Goal: Transaction & Acquisition: Book appointment/travel/reservation

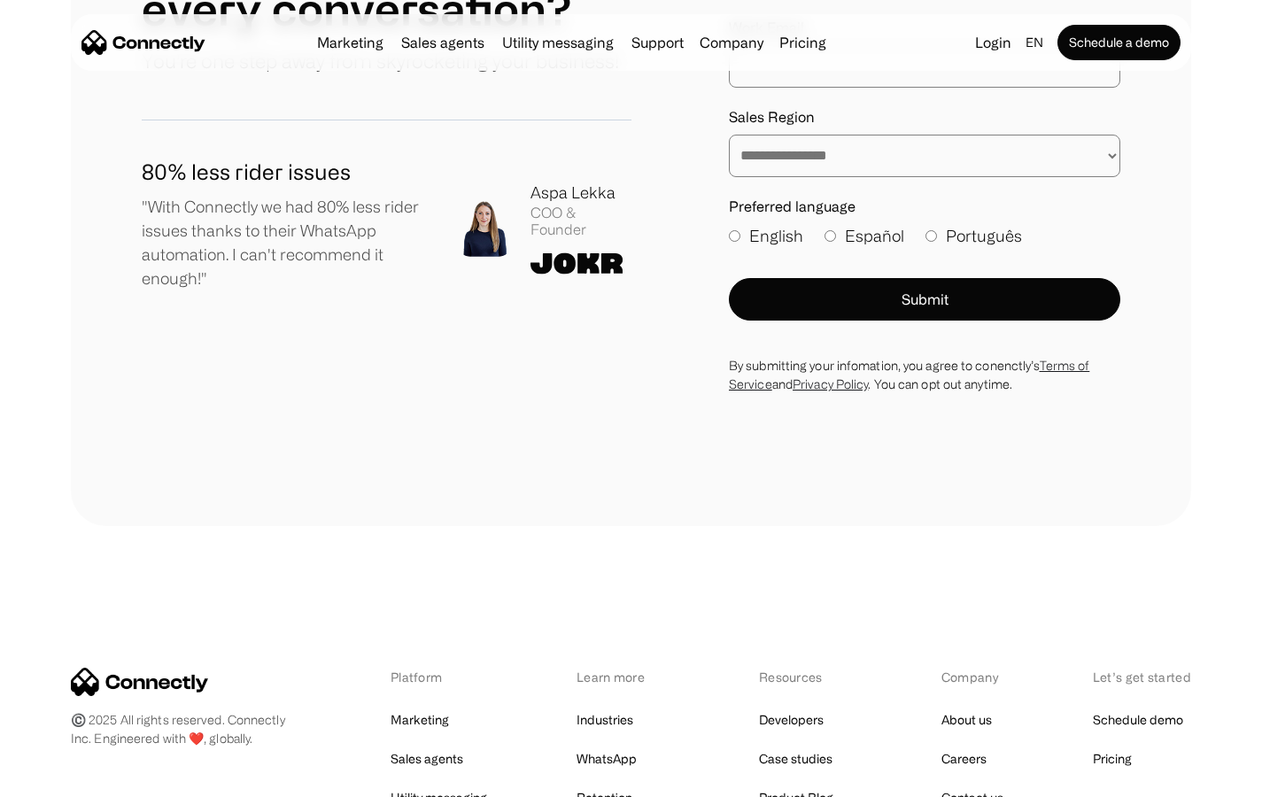
scroll to position [9605, 0]
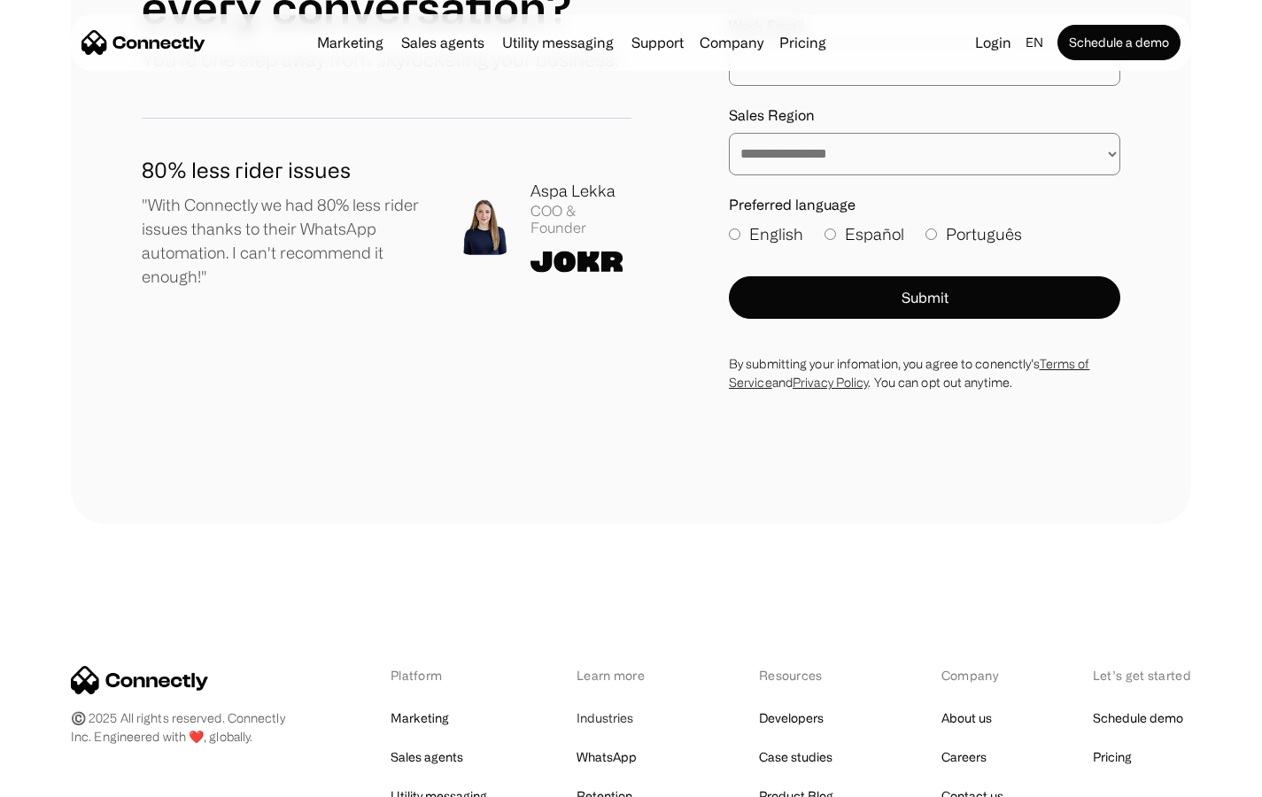
click at [624, 706] on link "Industries" at bounding box center [605, 718] width 57 height 25
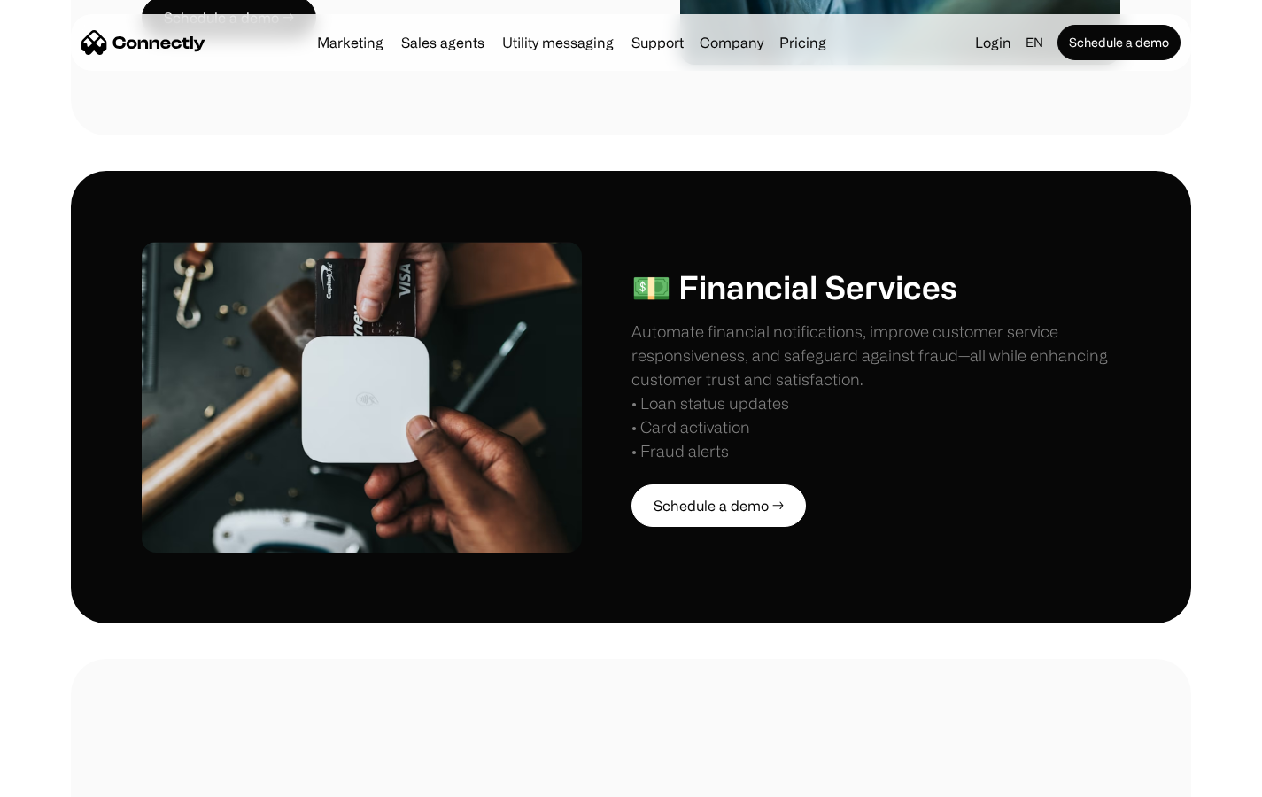
scroll to position [3742, 0]
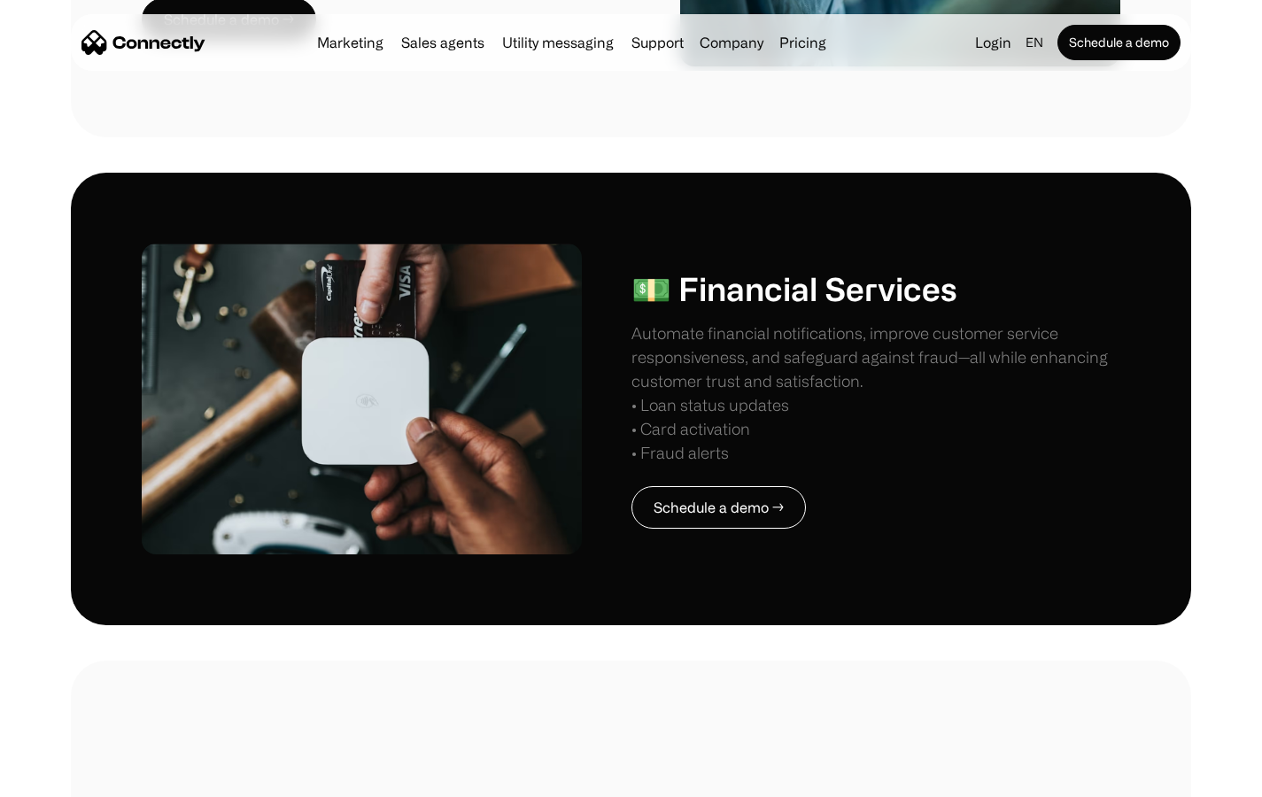
click at [702, 486] on link "Schedule a demo →" at bounding box center [718, 507] width 174 height 43
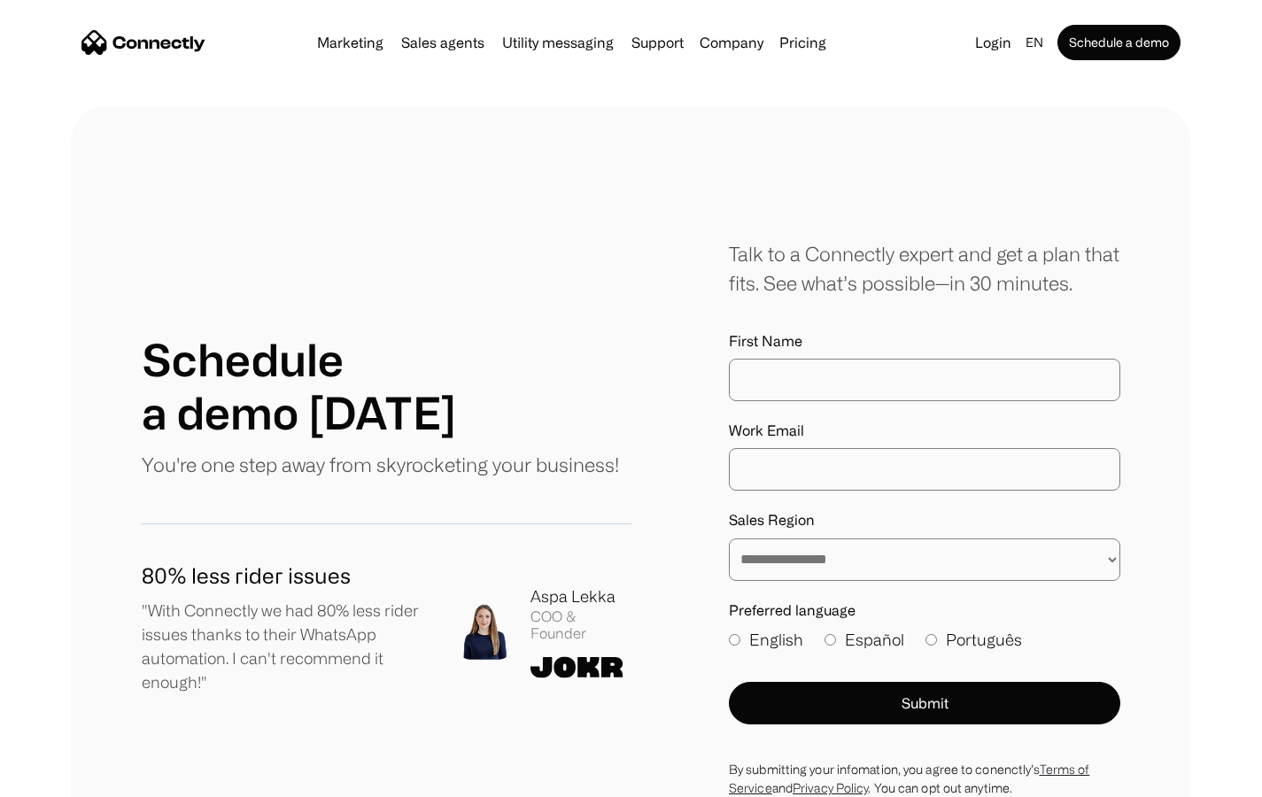
click at [161, 42] on img "home" at bounding box center [143, 42] width 124 height 25
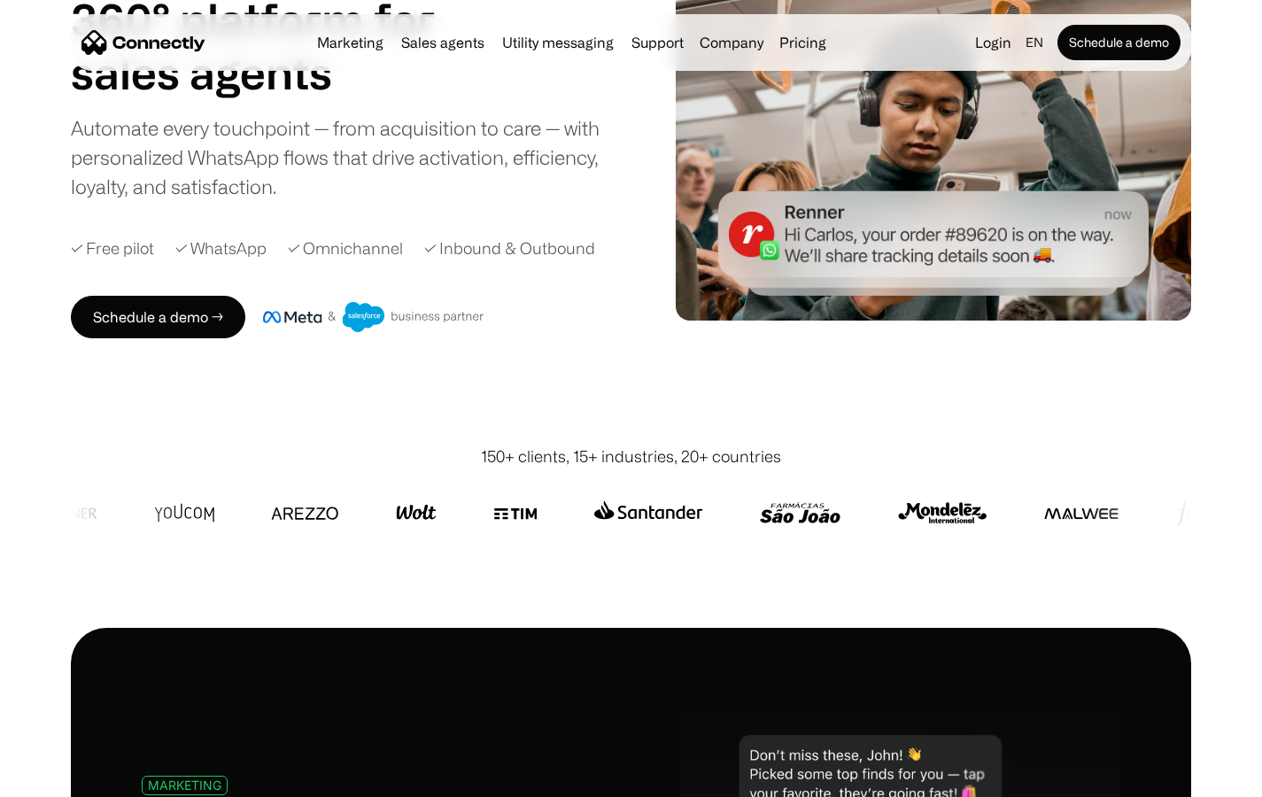
scroll to position [112, 0]
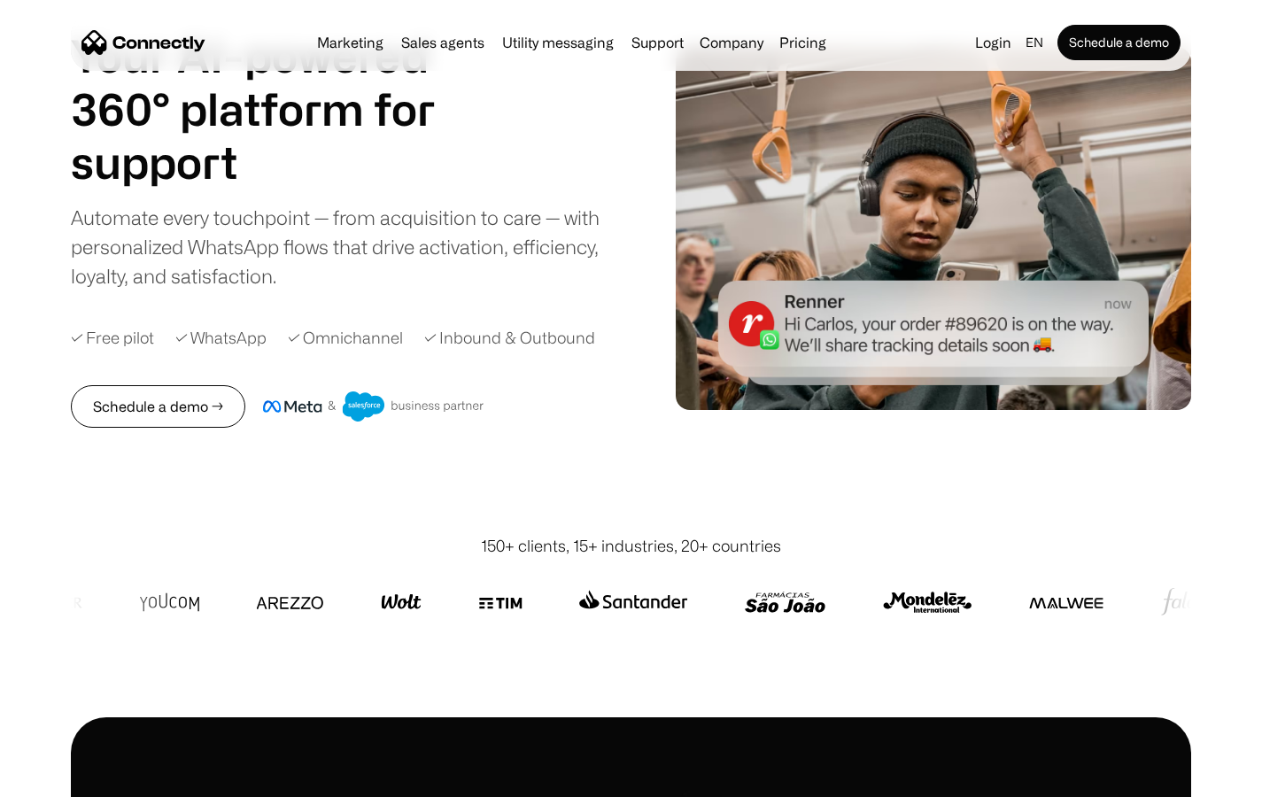
click at [105, 400] on link "Schedule a demo →" at bounding box center [158, 406] width 174 height 43
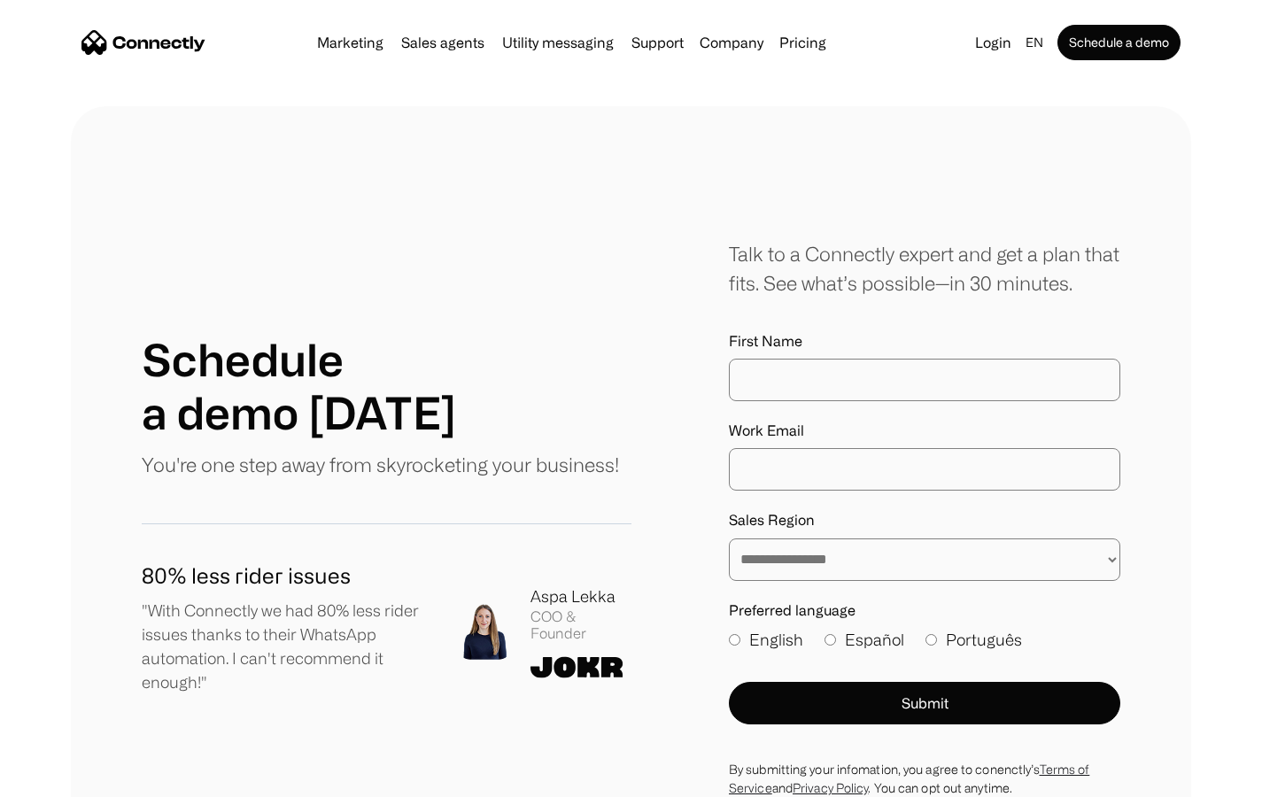
click at [813, 357] on div "First Name" at bounding box center [924, 367] width 391 height 68
click at [803, 378] on input "First Name" at bounding box center [924, 380] width 391 height 43
type input "**********"
click at [879, 550] on select "**********" at bounding box center [924, 559] width 391 height 43
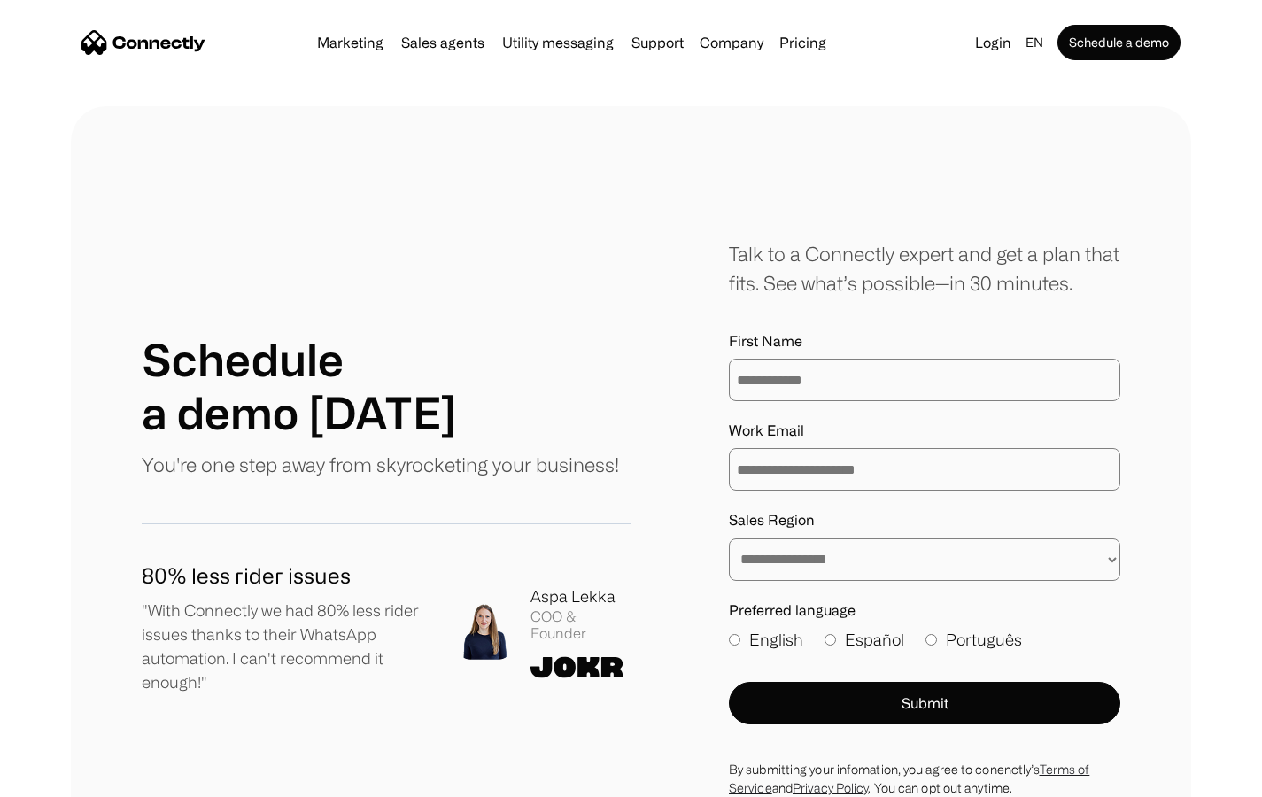
select select "**********"
click at [729, 538] on select "**********" at bounding box center [924, 559] width 391 height 43
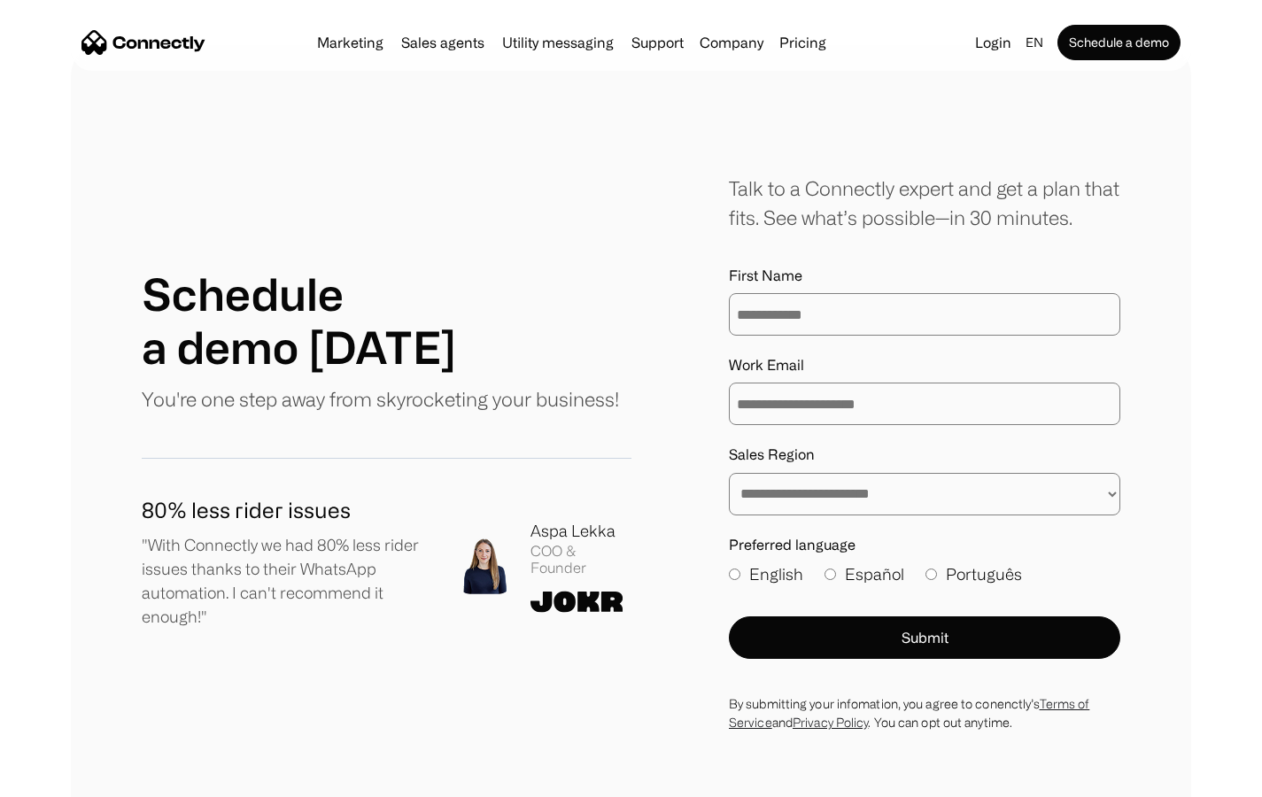
scroll to position [83, 0]
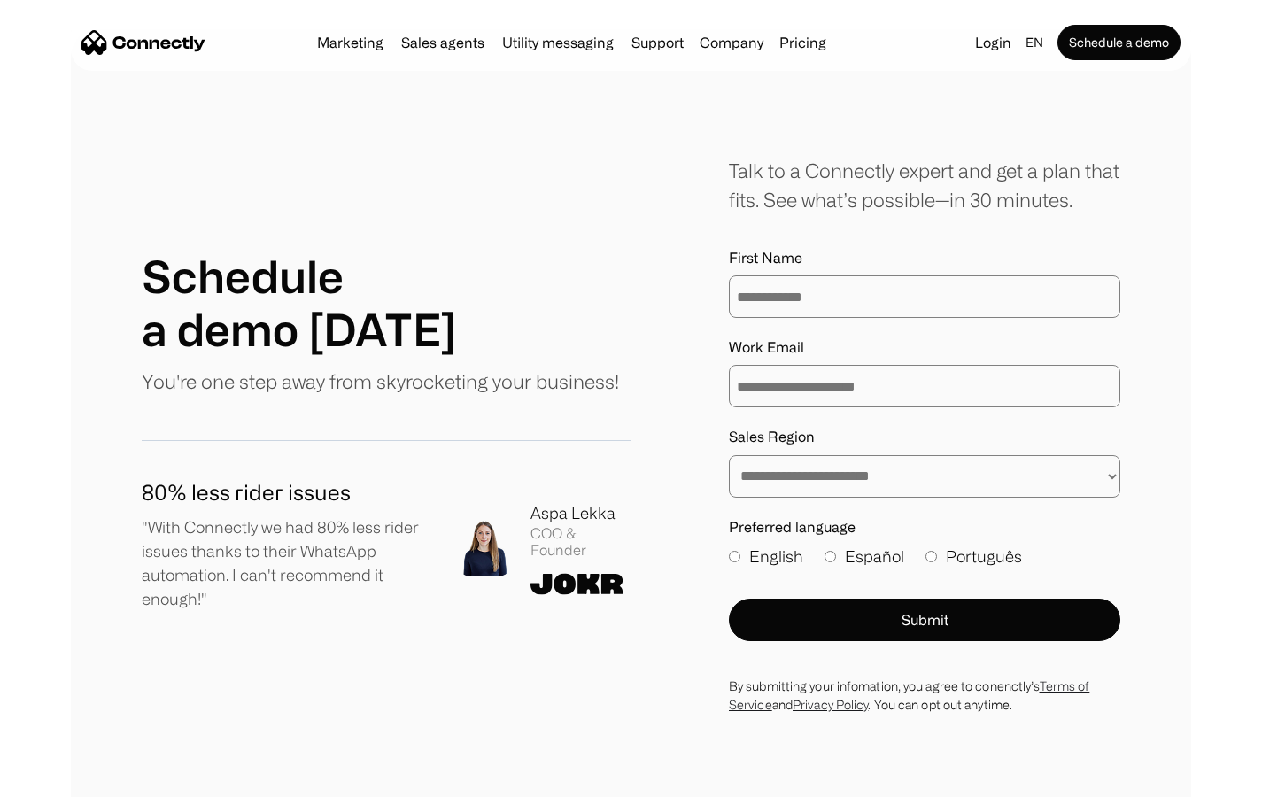
click at [746, 551] on label "English" at bounding box center [766, 557] width 74 height 24
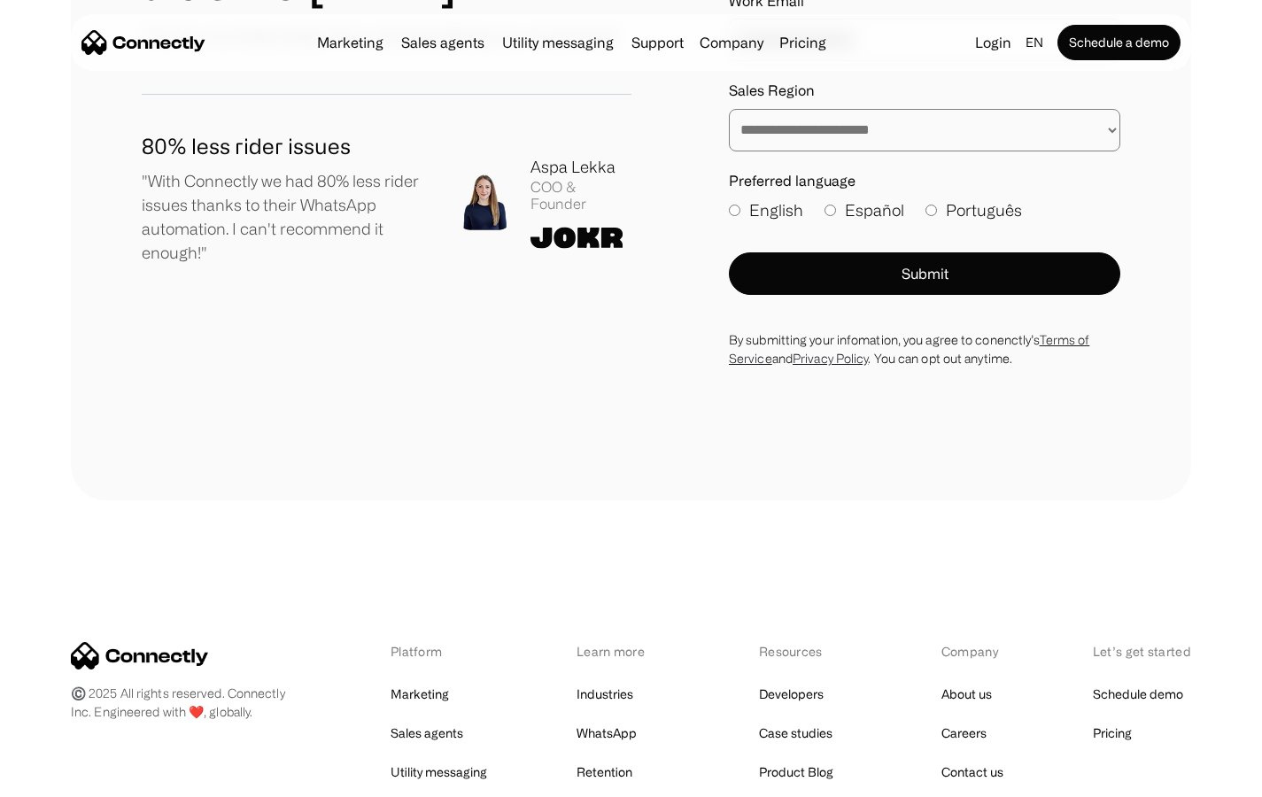
scroll to position [429, 0]
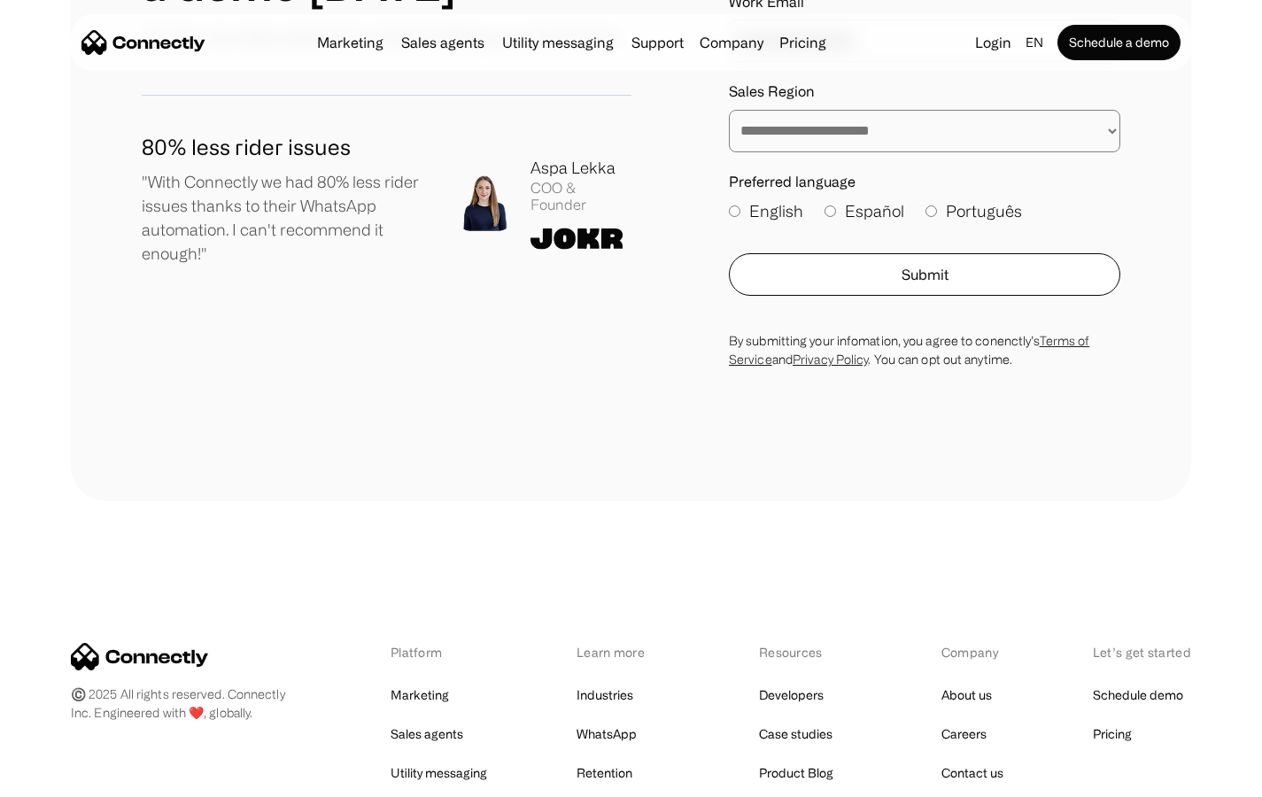
click at [900, 269] on button "Submit" at bounding box center [924, 274] width 391 height 43
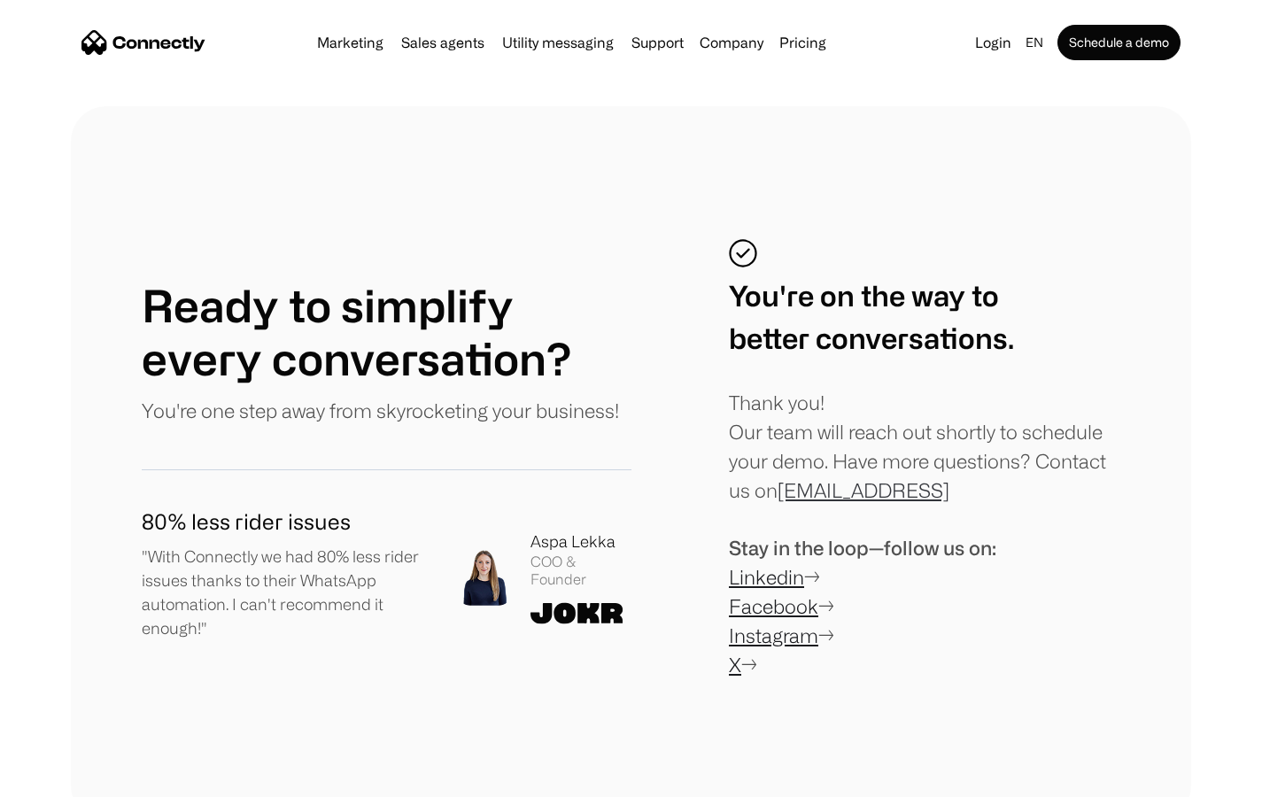
drag, startPoint x: 990, startPoint y: 500, endPoint x: 784, endPoint y: 484, distance: 207.0
click at [784, 484] on div "Thank you! Our team will reach out shortly to schedule your demo. Have more que…" at bounding box center [924, 446] width 391 height 117
copy link "[EMAIL_ADDRESS]"
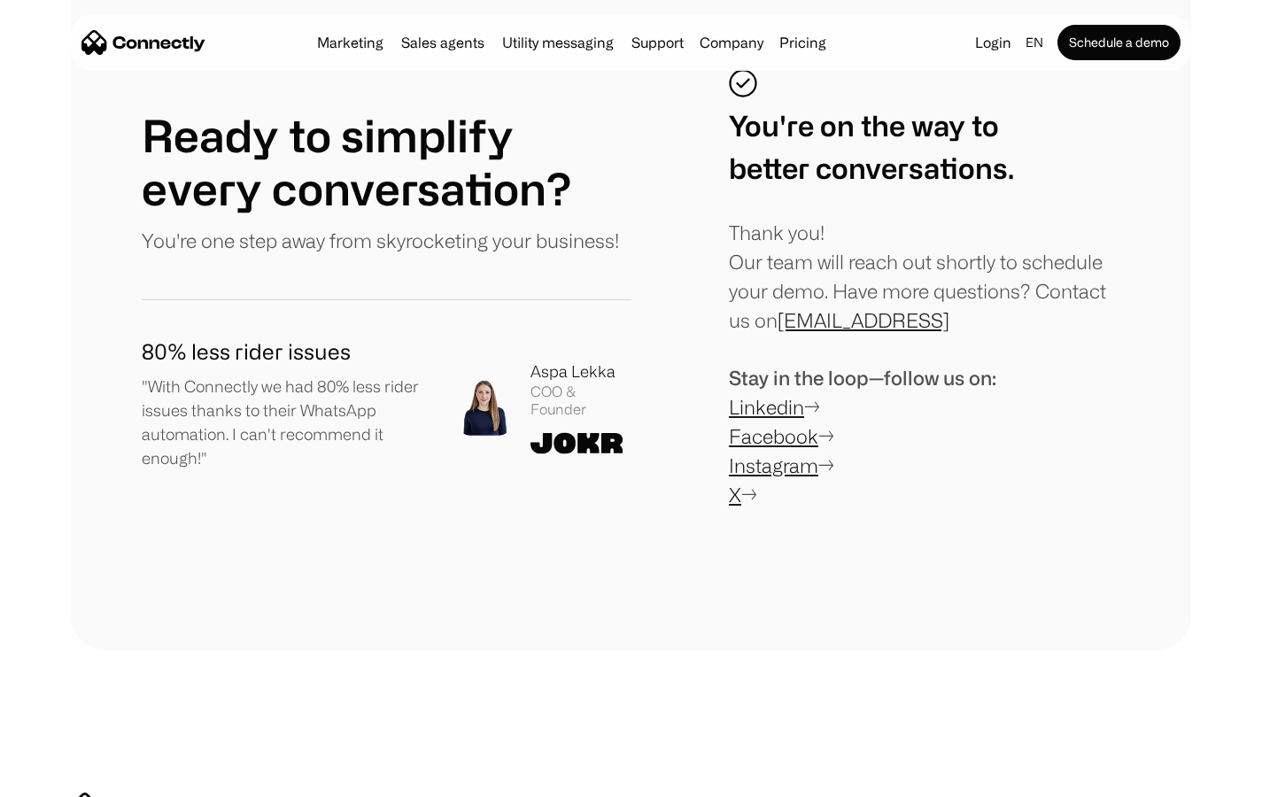
scroll to position [173, 0]
